Goal: Transaction & Acquisition: Purchase product/service

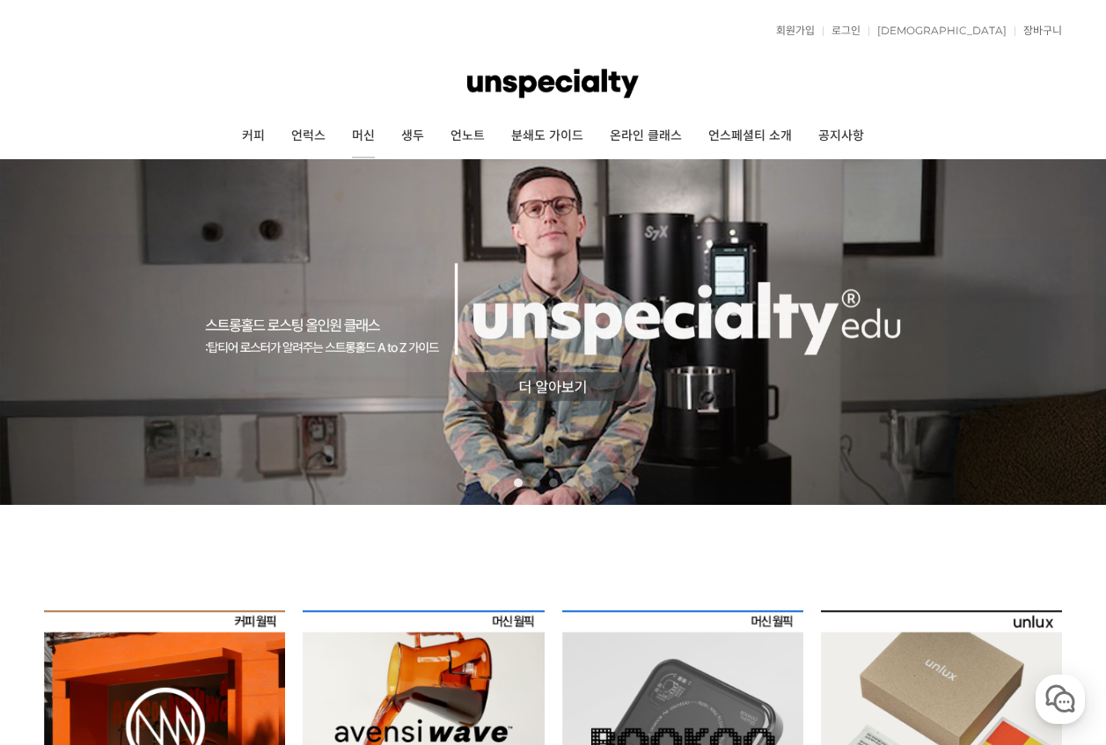
click at [363, 138] on link "머신" at bounding box center [363, 136] width 49 height 44
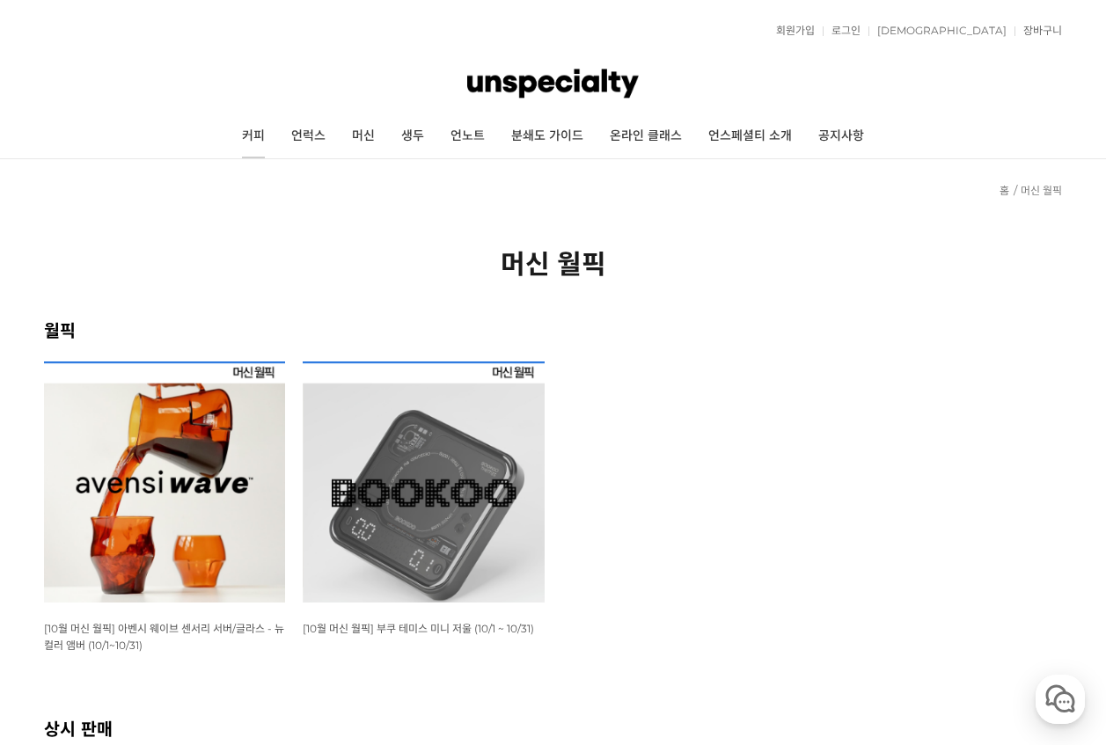
click at [269, 135] on link "커피" at bounding box center [253, 136] width 49 height 44
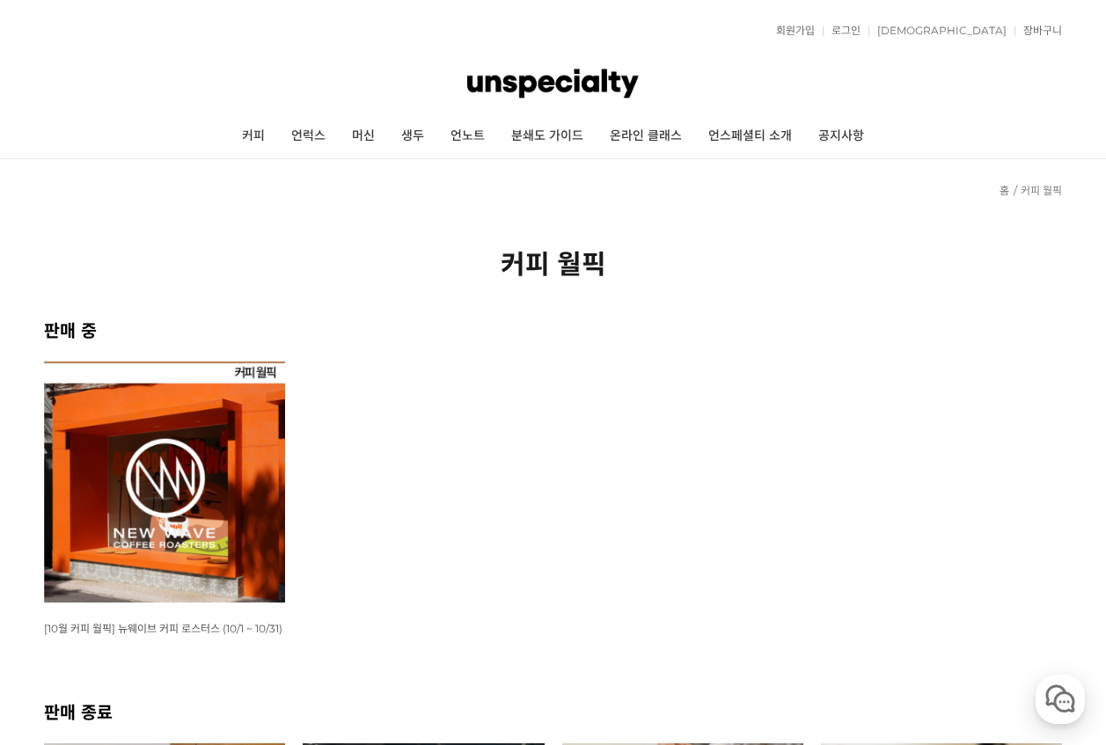
scroll to position [352, 0]
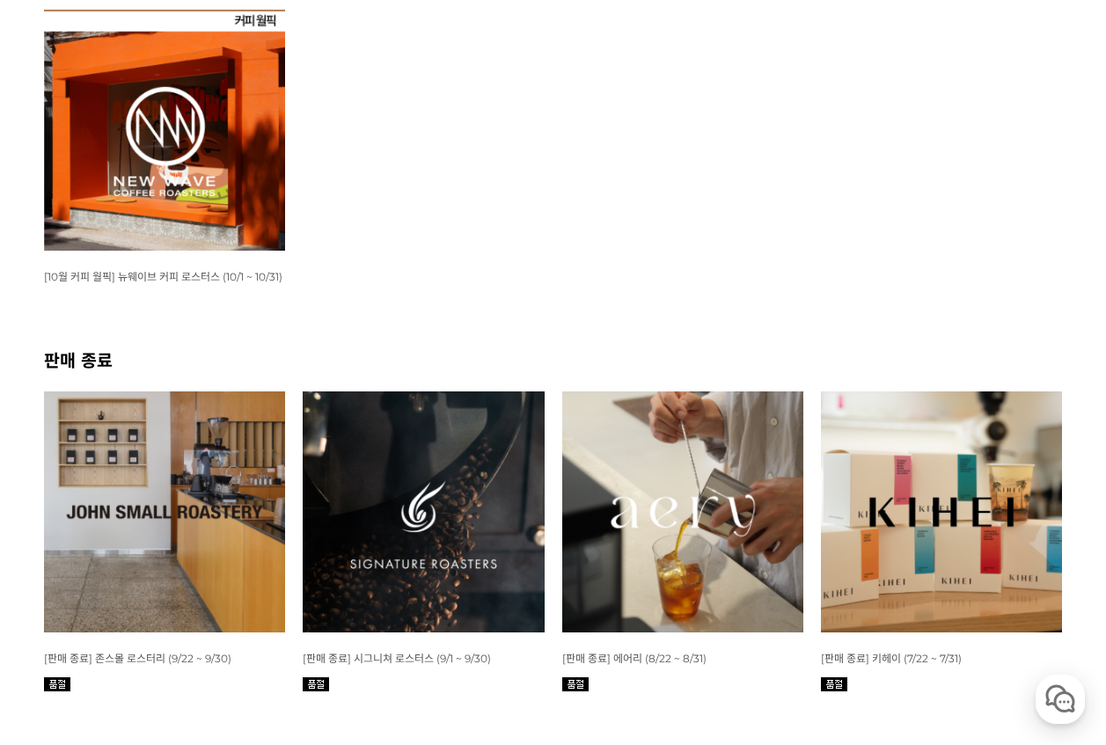
click at [457, 450] on img at bounding box center [423, 511] width 241 height 241
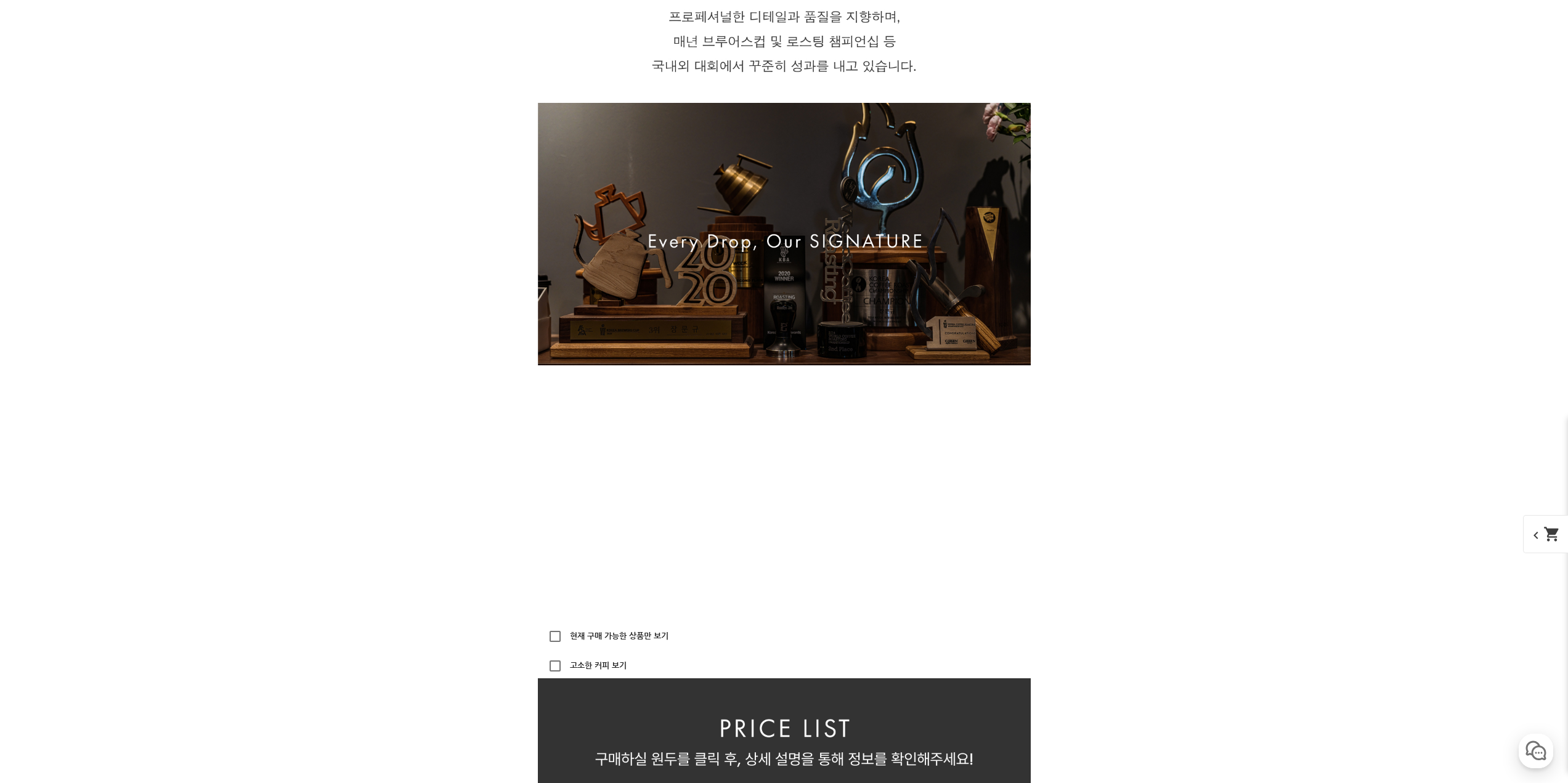
drag, startPoint x: 1185, startPoint y: 206, endPoint x: 1241, endPoint y: 622, distance: 419.8
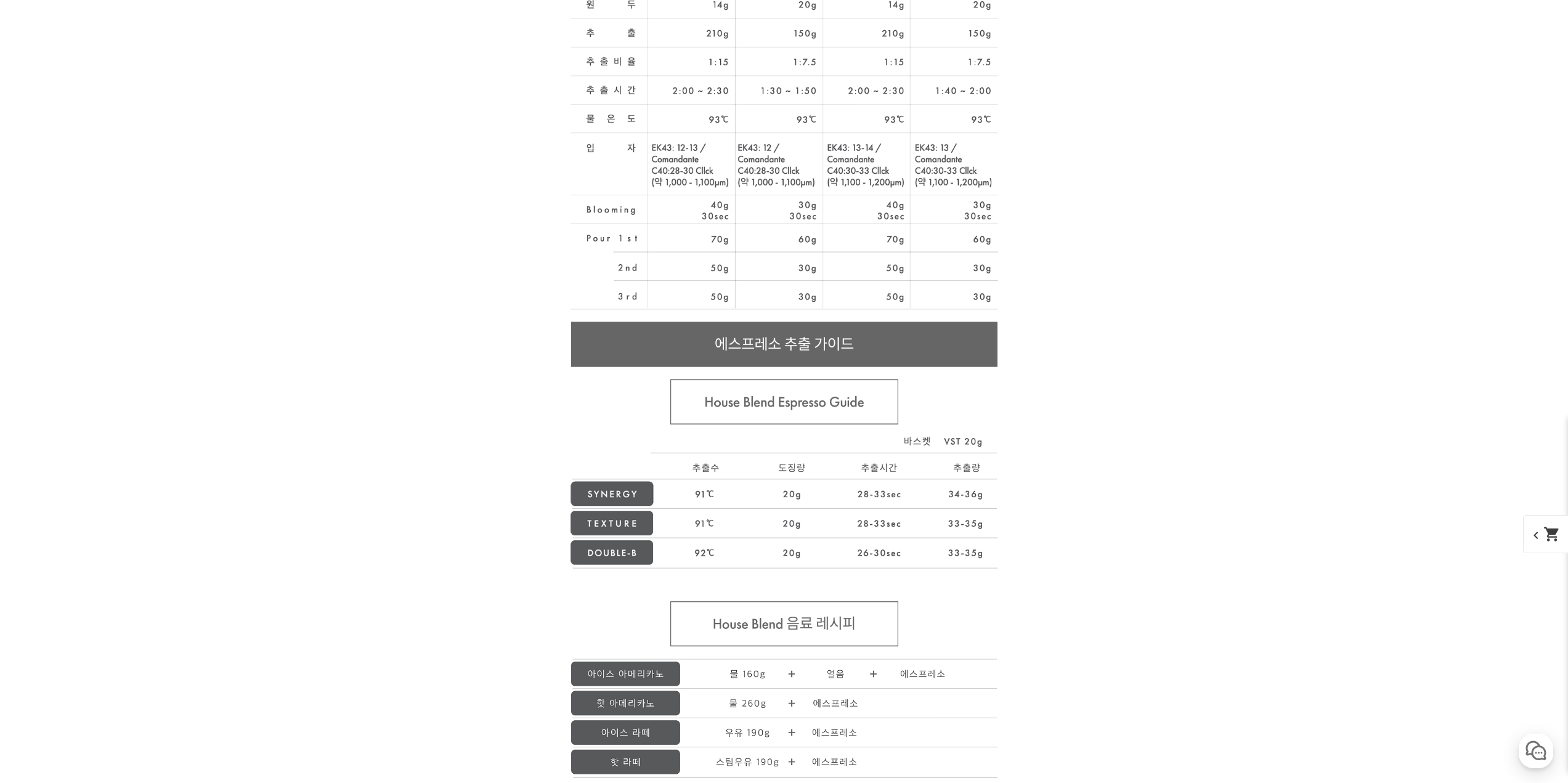
drag, startPoint x: 1281, startPoint y: 523, endPoint x: 1297, endPoint y: 380, distance: 143.9
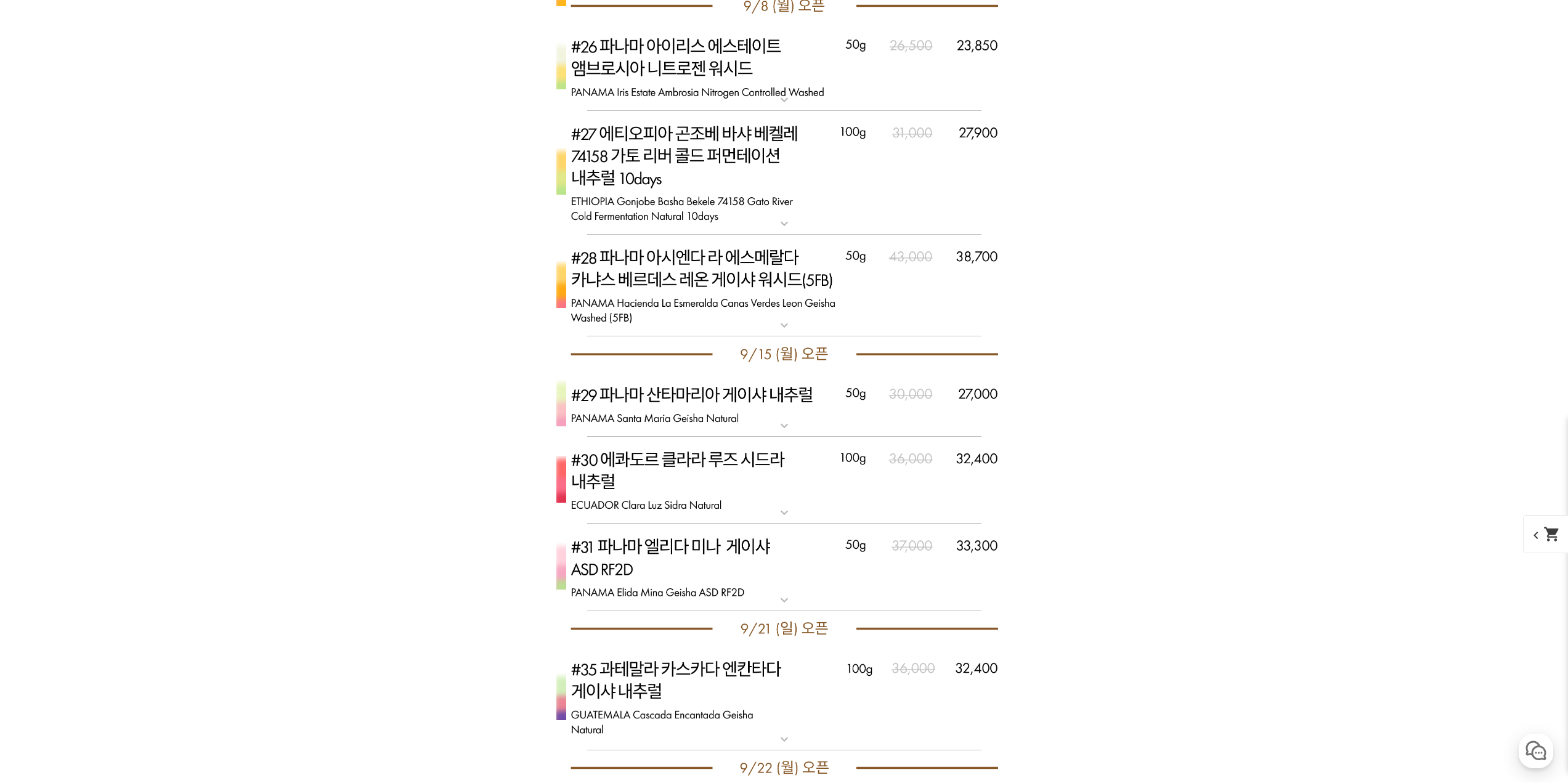
scroll to position [3655, 0]
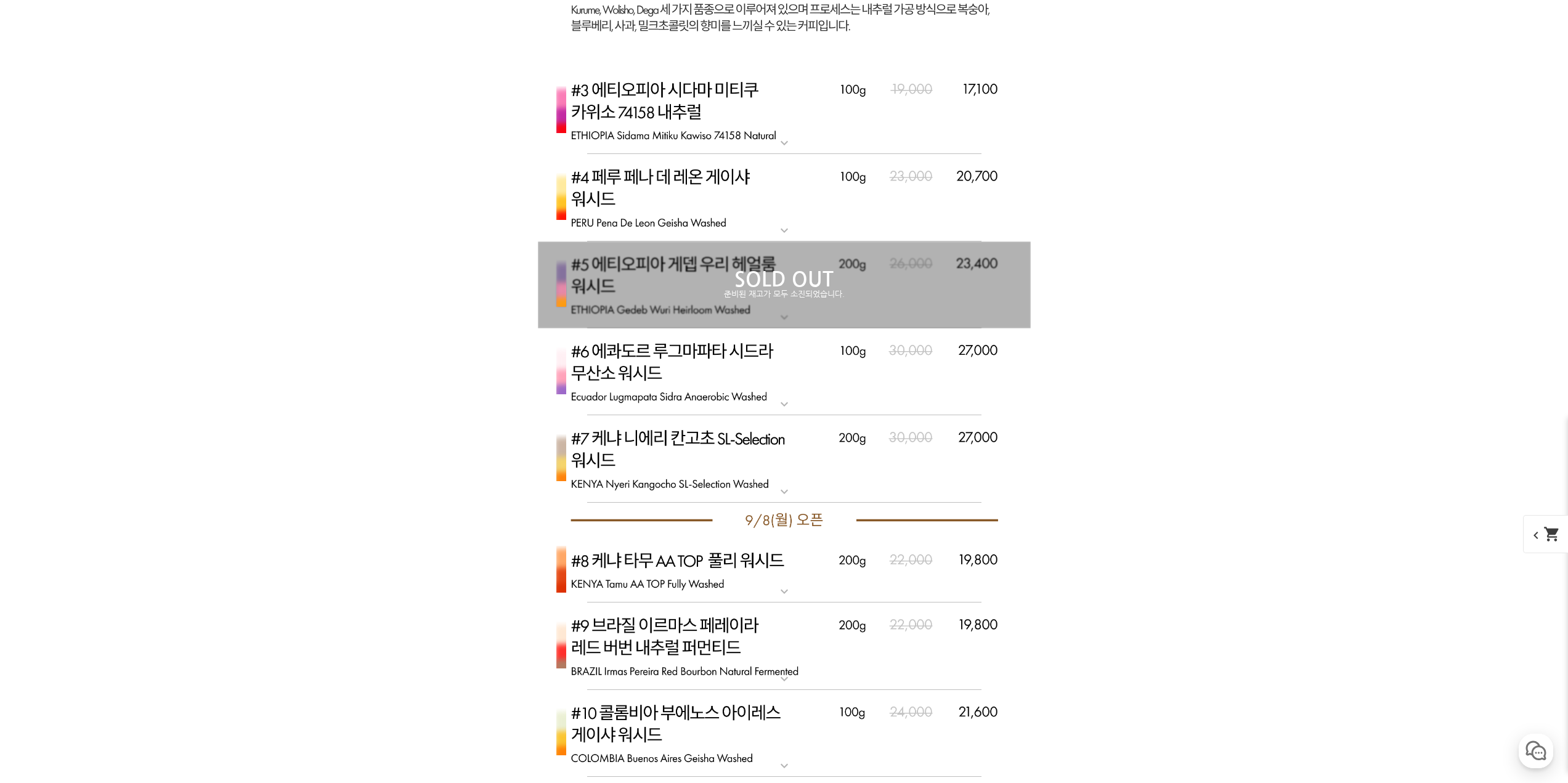
scroll to position [3963, 0]
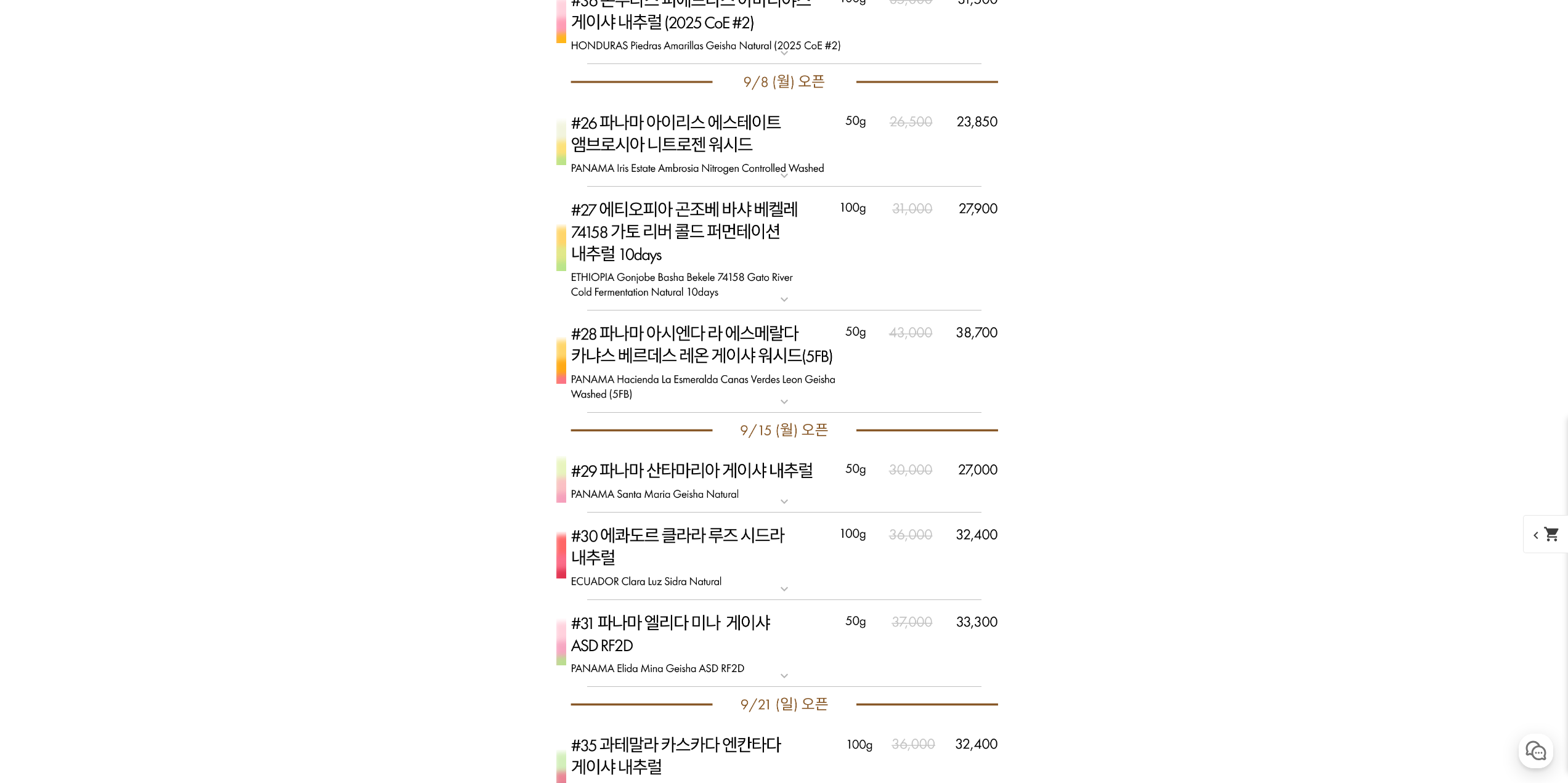
drag, startPoint x: 1203, startPoint y: 207, endPoint x: 1258, endPoint y: 462, distance: 260.9
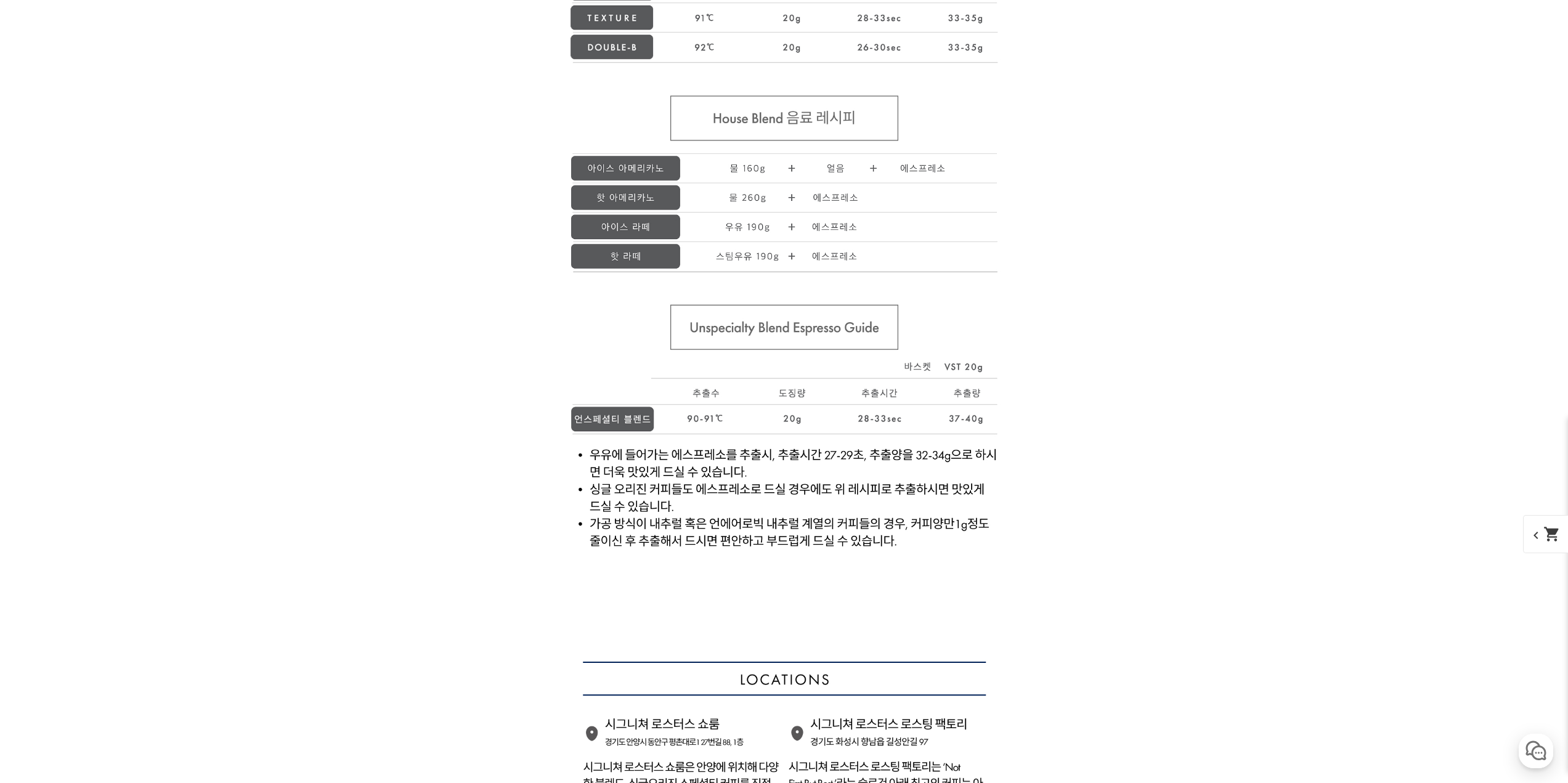
scroll to position [13005, 0]
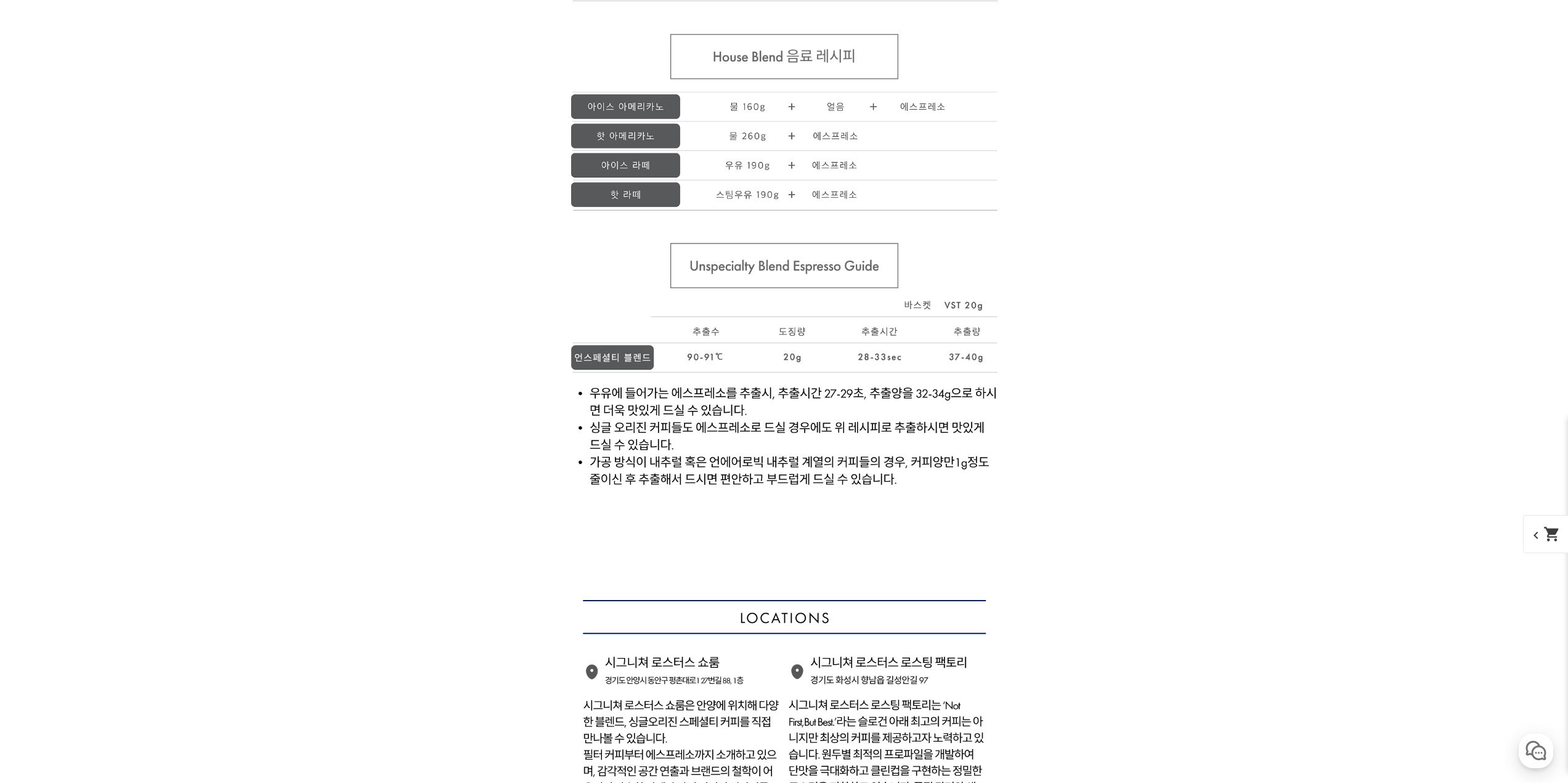
drag, startPoint x: 1068, startPoint y: 591, endPoint x: 952, endPoint y: 586, distance: 116.1
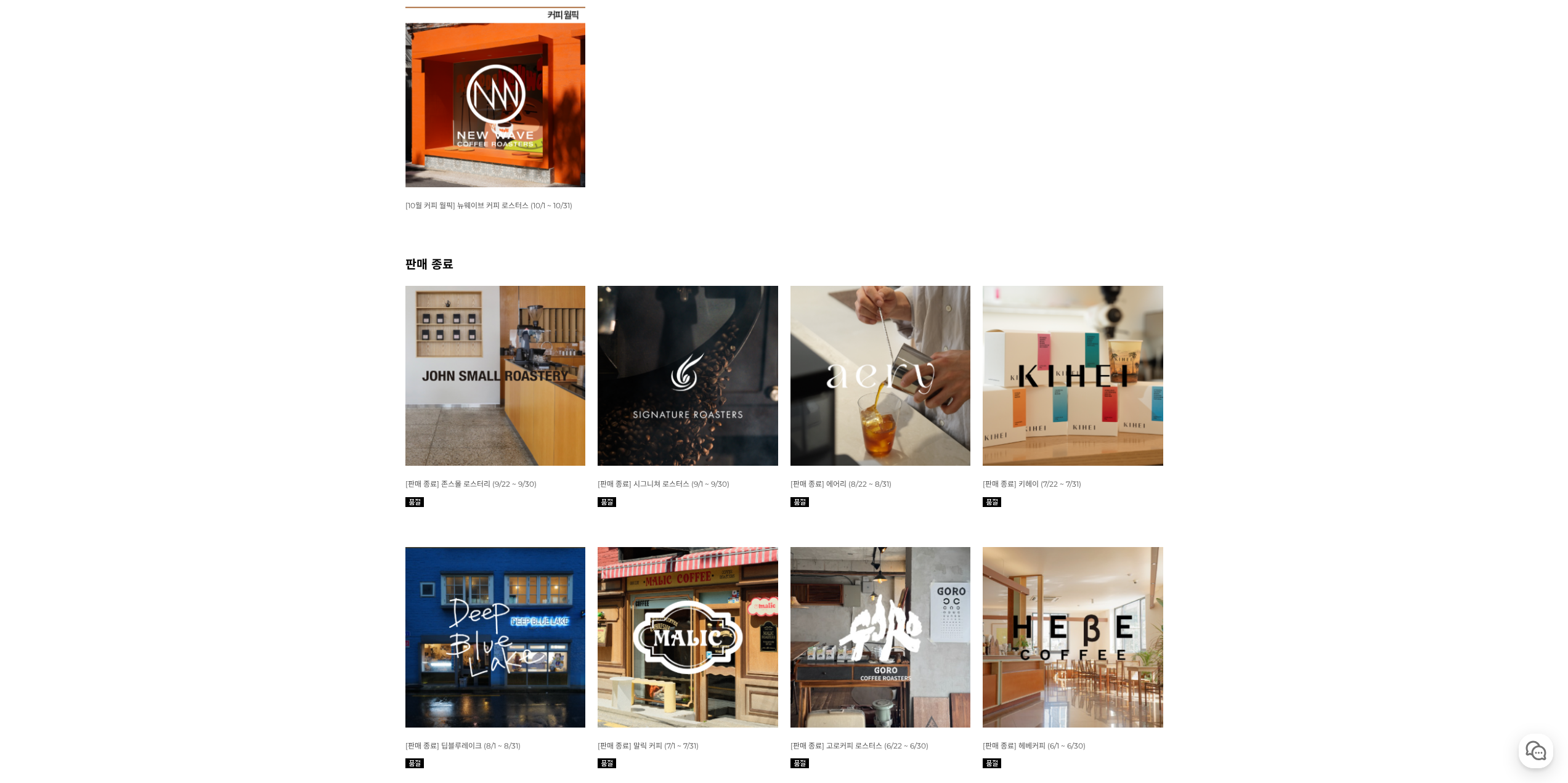
click at [453, 136] on img at bounding box center [496, 97] width 181 height 181
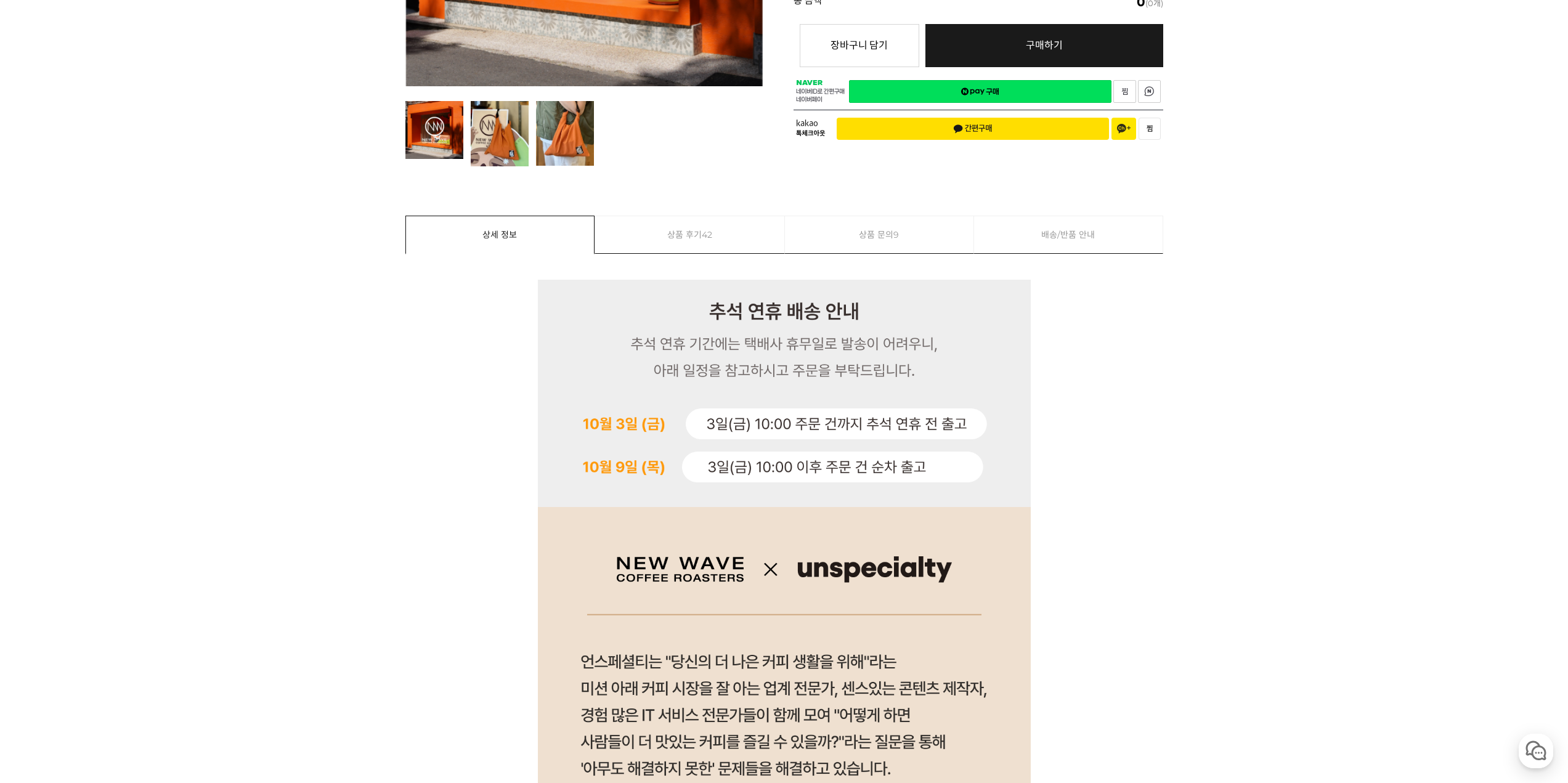
drag, startPoint x: 1527, startPoint y: 106, endPoint x: 1451, endPoint y: 550, distance: 450.5
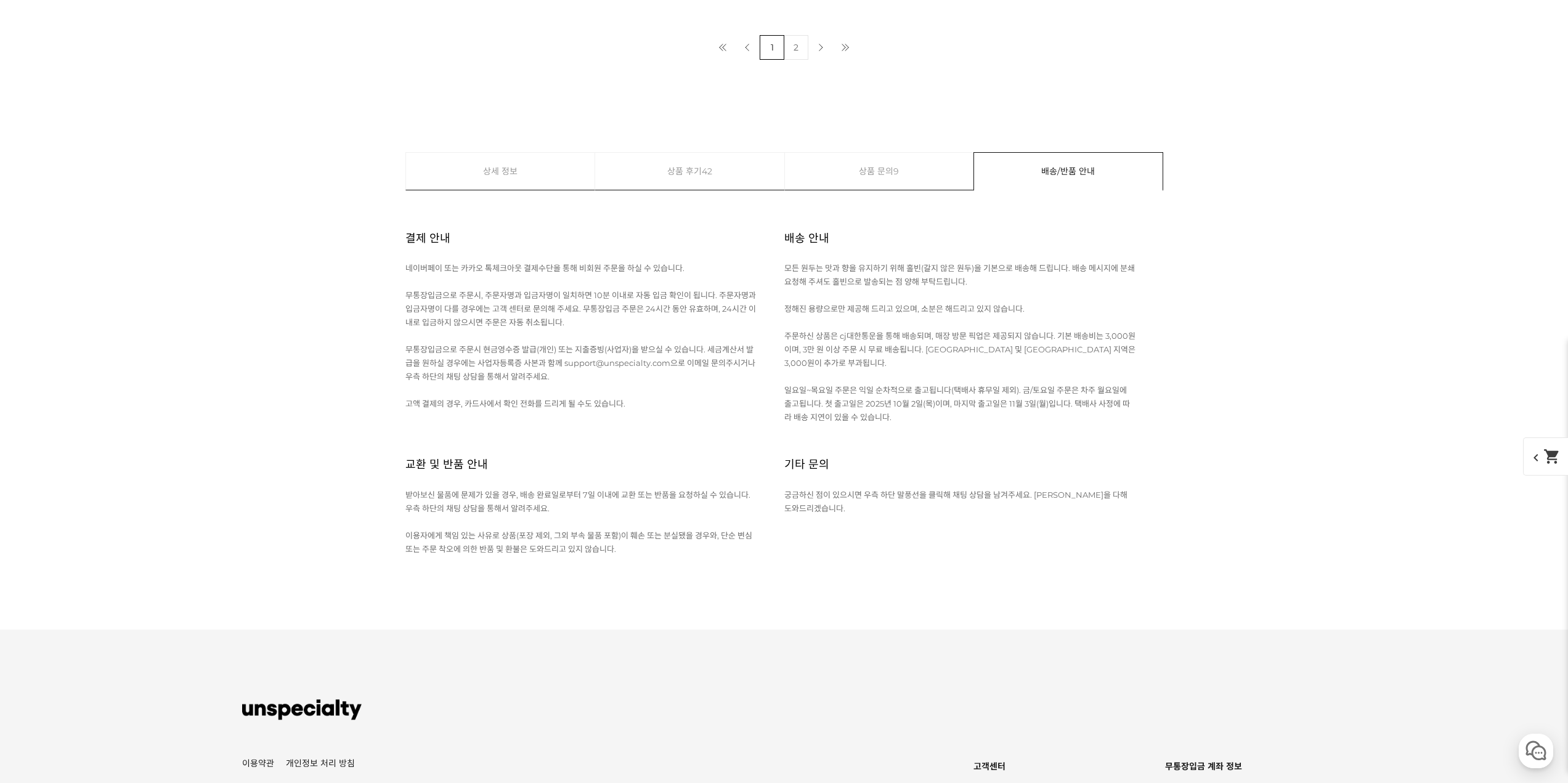
scroll to position [14651, 0]
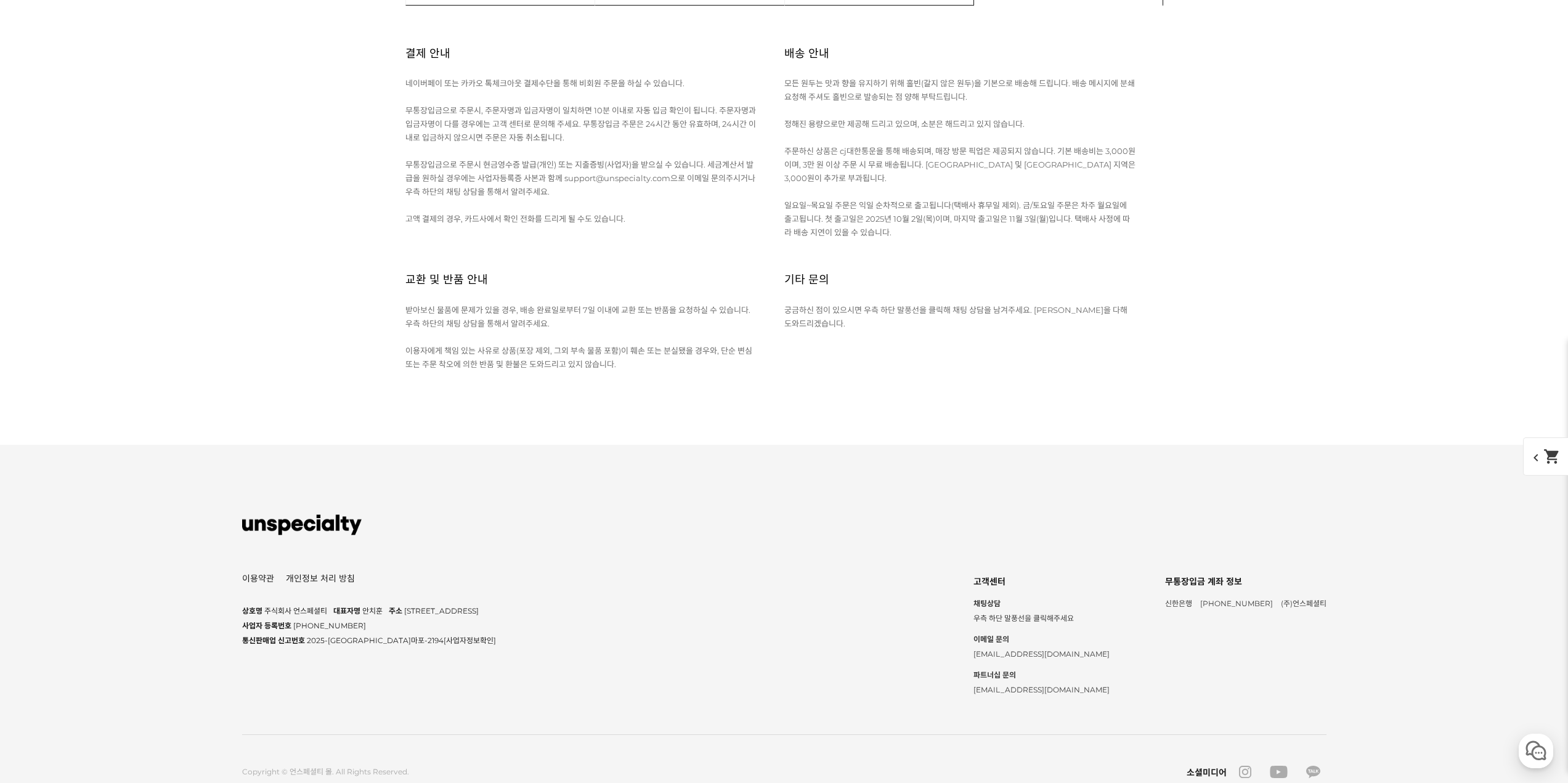
drag, startPoint x: 784, startPoint y: 193, endPoint x: 793, endPoint y: 212, distance: 21.0
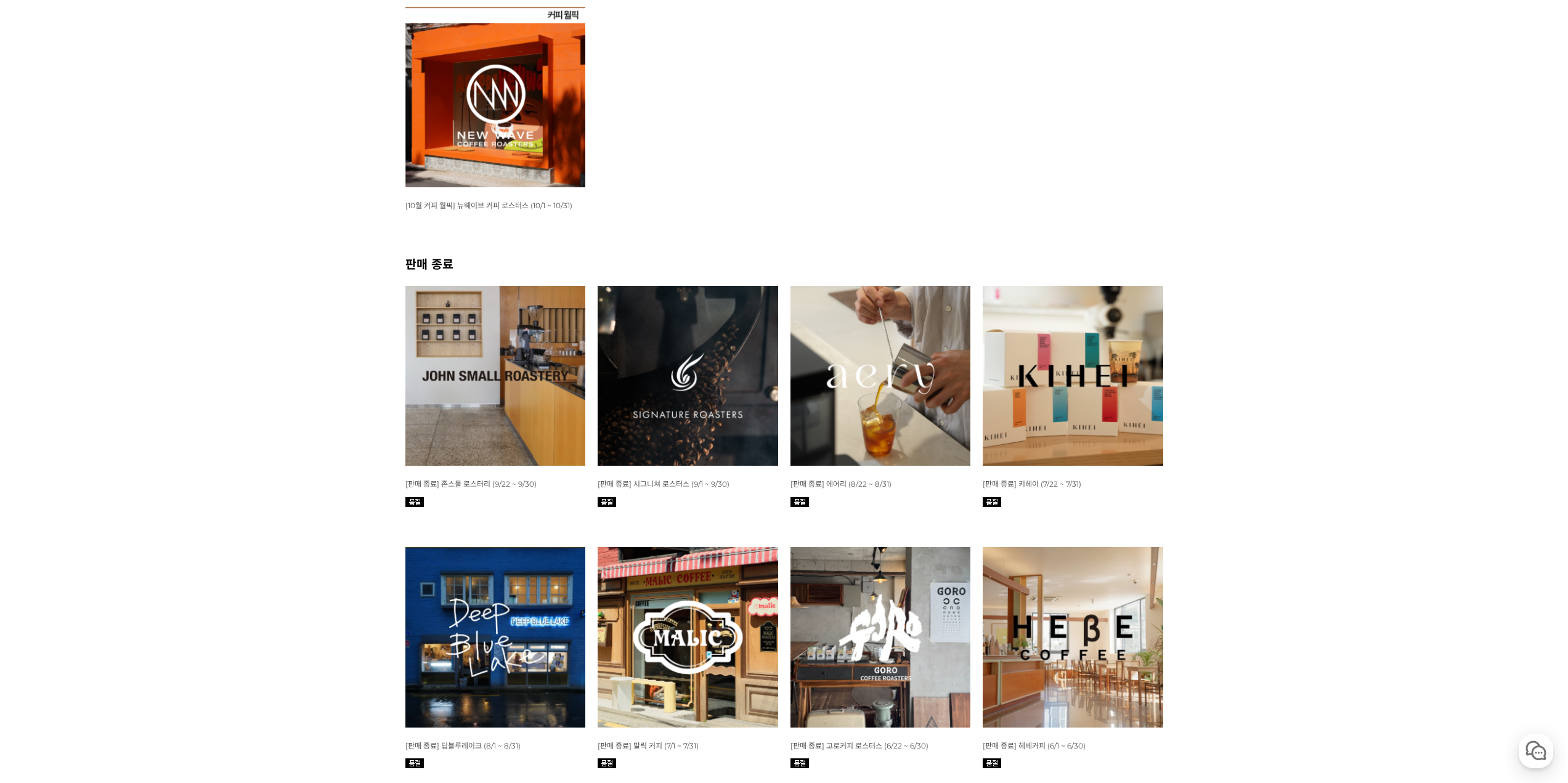
click at [665, 354] on img at bounding box center [688, 376] width 181 height 181
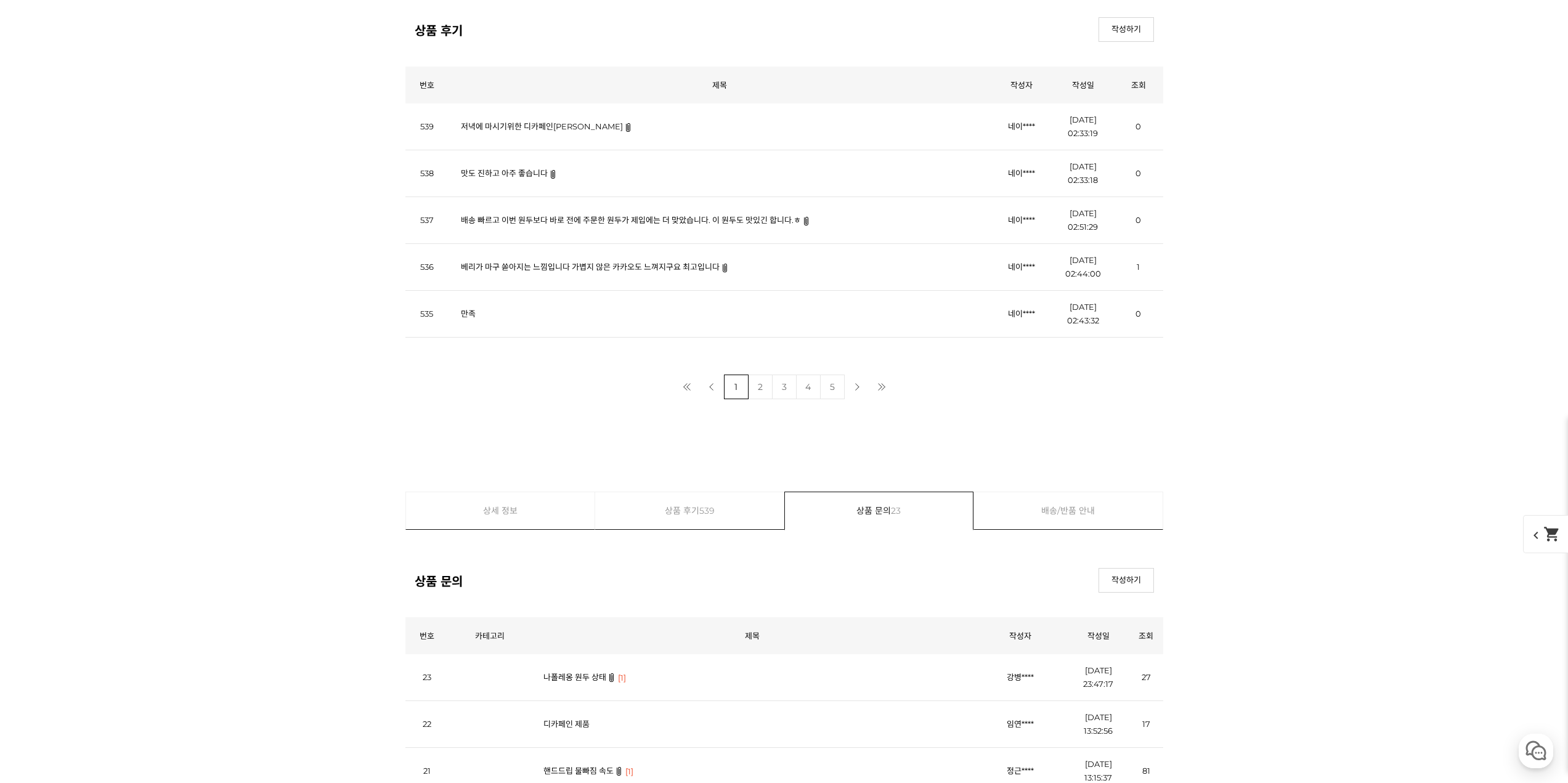
scroll to position [4682, 0]
